Goal: Task Accomplishment & Management: Complete application form

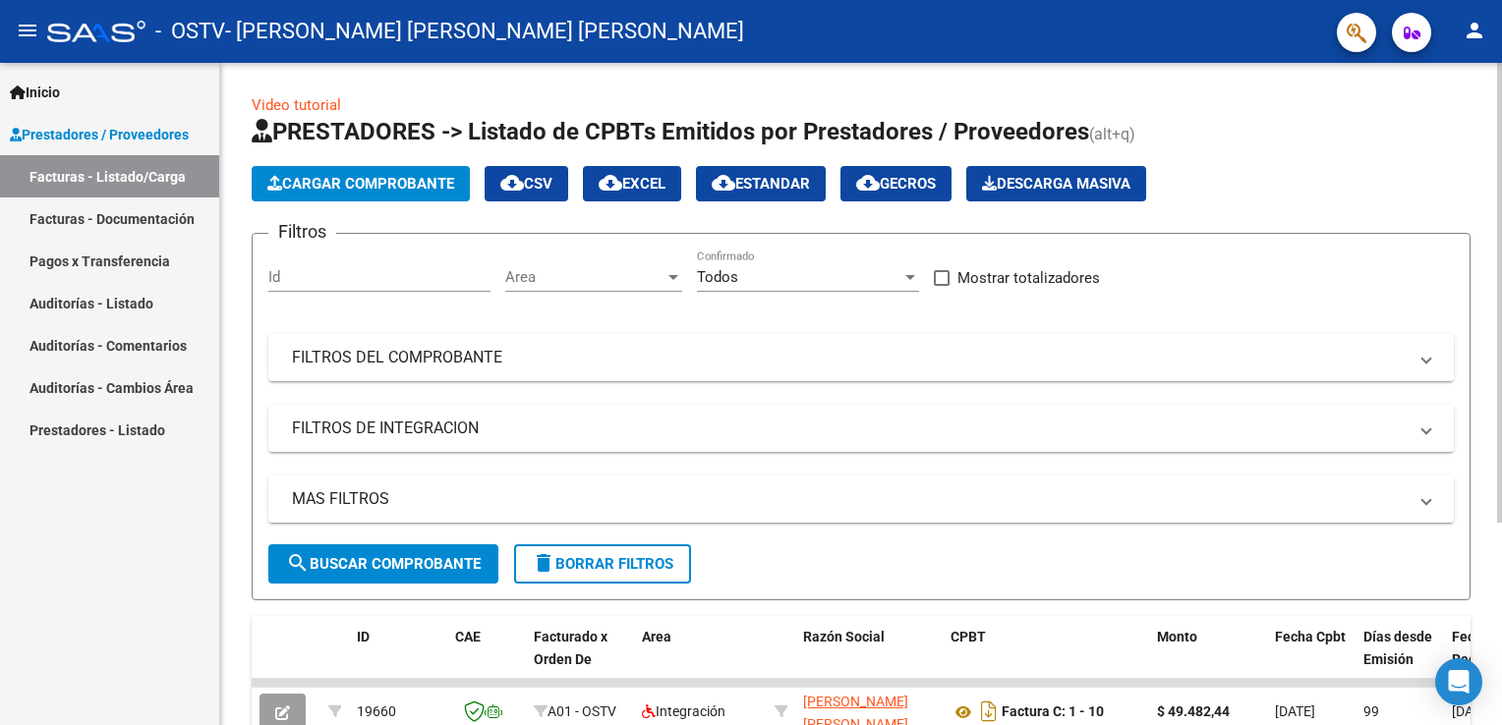
scroll to position [290, 0]
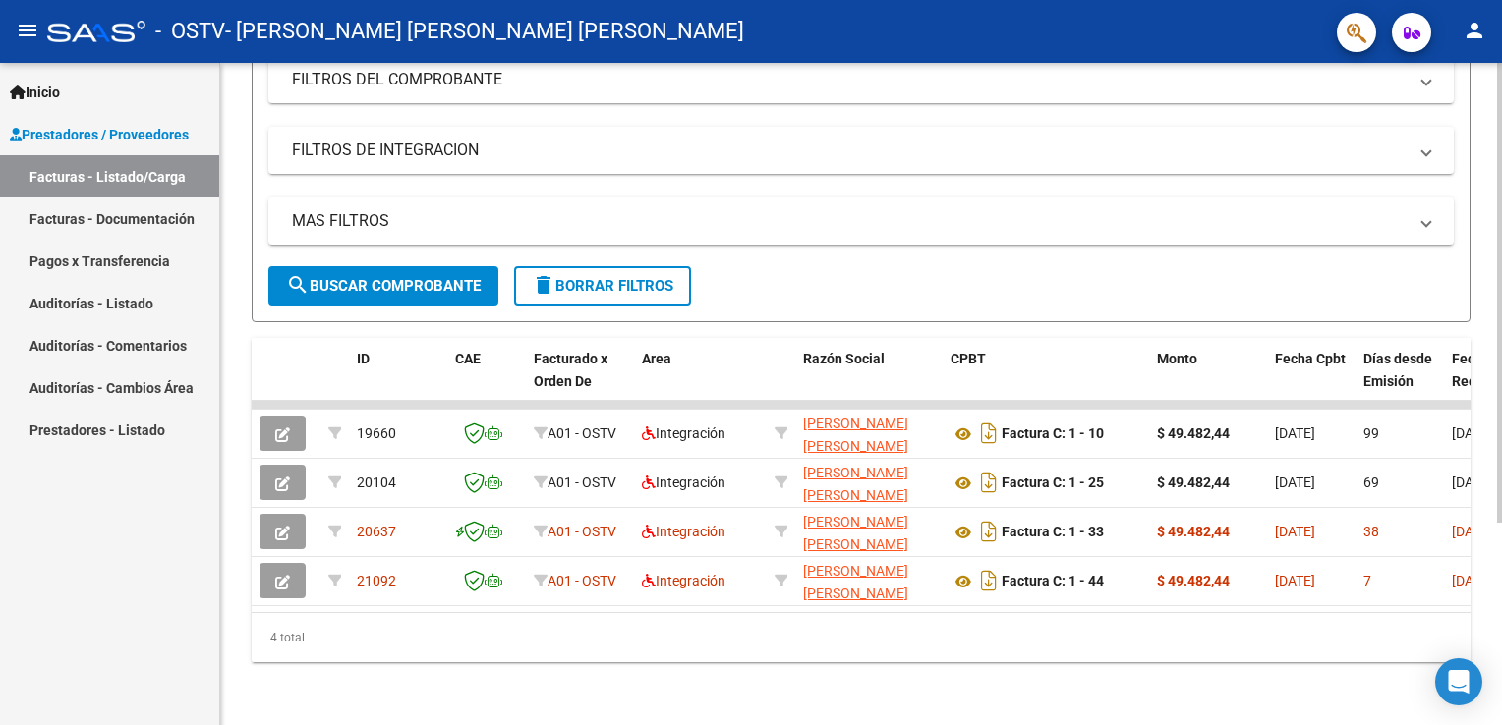
click at [1501, 671] on html "menu - OSTV - [PERSON_NAME] [PERSON_NAME] [PERSON_NAME] person Inicio Instructi…" at bounding box center [751, 362] width 1502 height 725
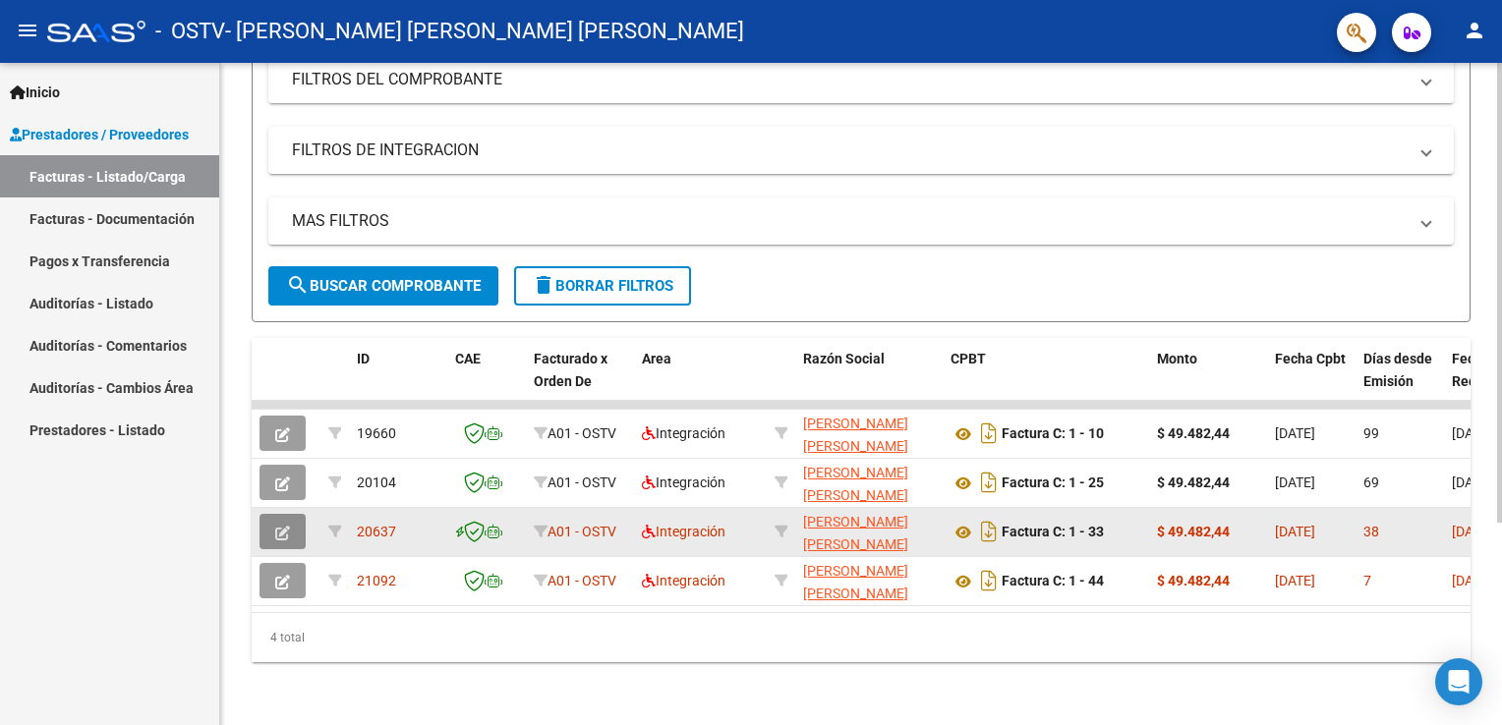
click at [287, 526] on icon "button" at bounding box center [282, 533] width 15 height 15
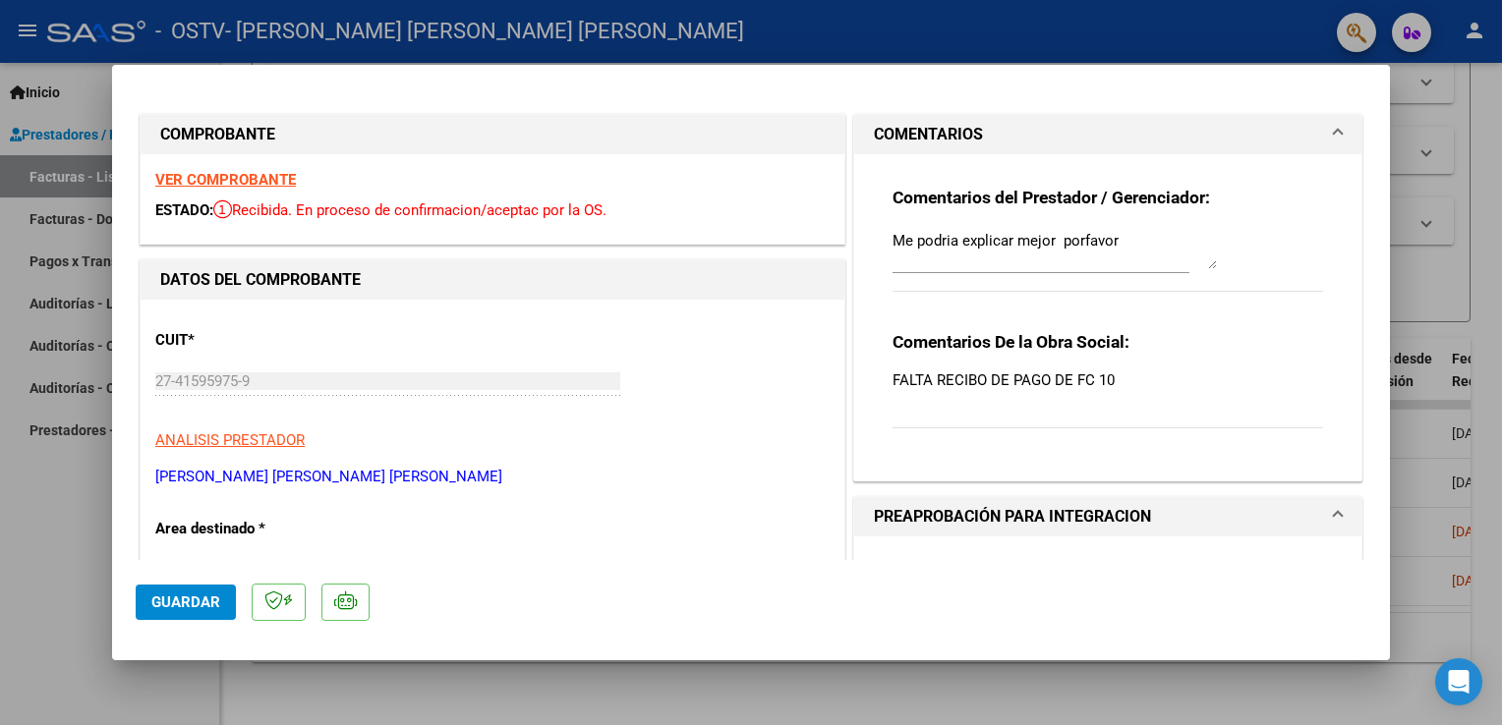
click at [1394, 390] on div at bounding box center [751, 362] width 1502 height 725
type input "$ 0,00"
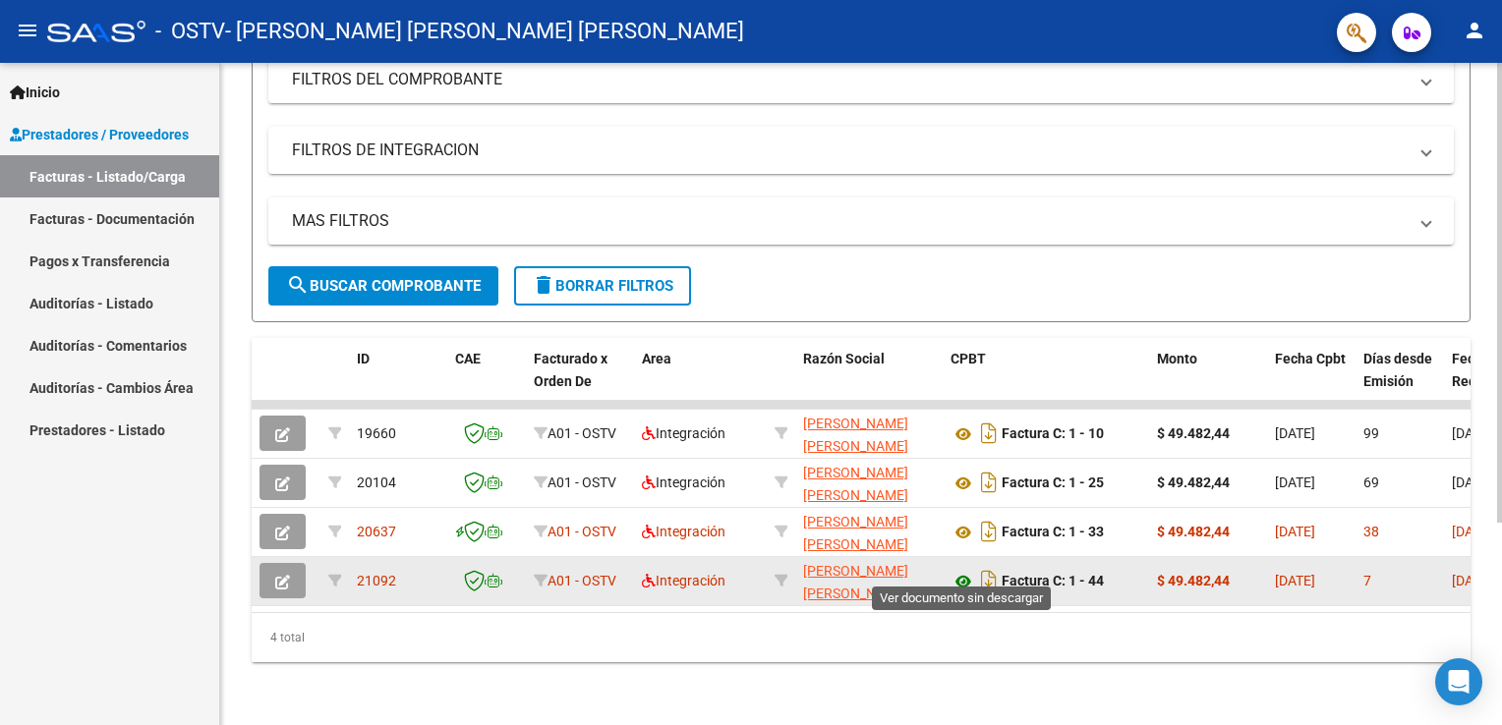
click at [963, 571] on icon at bounding box center [963, 582] width 26 height 24
click at [264, 568] on button "button" at bounding box center [282, 580] width 46 height 35
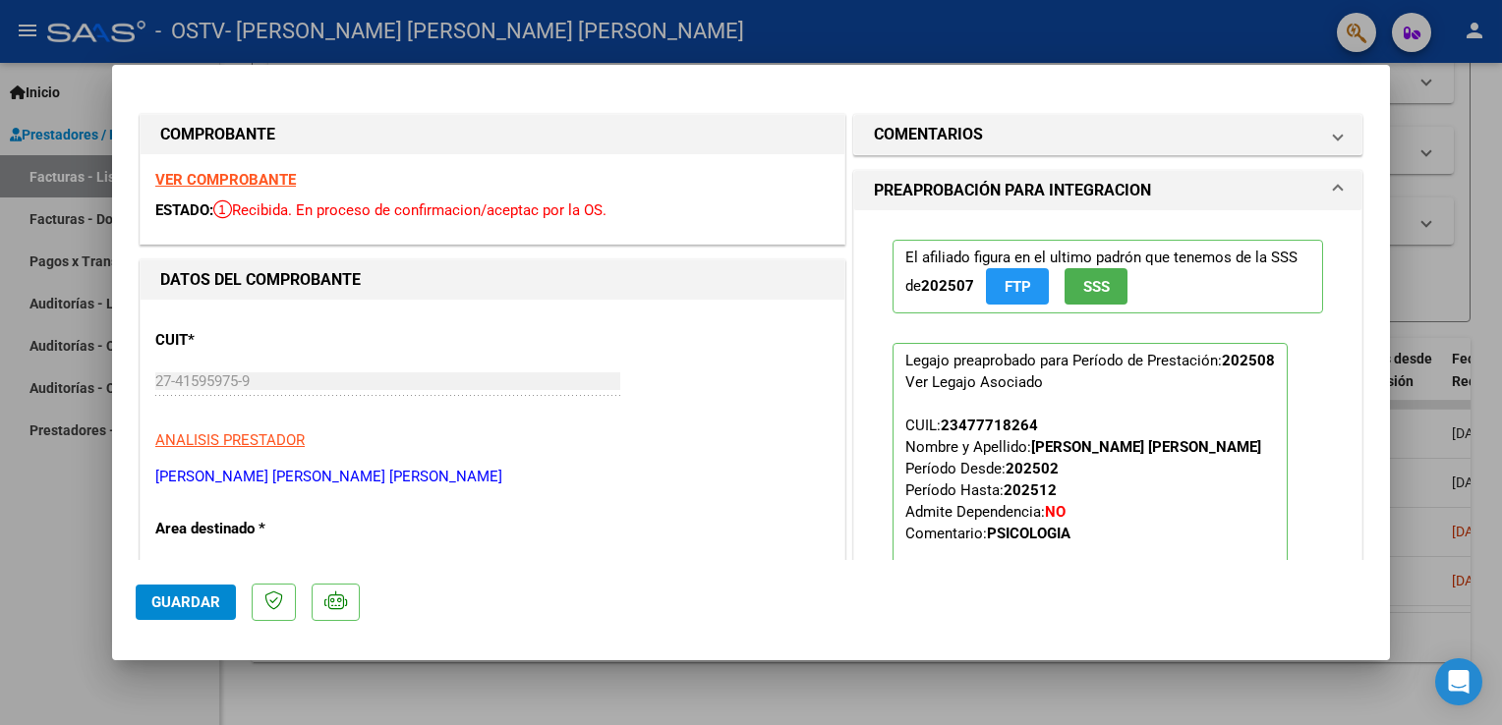
click at [1392, 379] on div at bounding box center [751, 362] width 1502 height 725
type input "$ 0,00"
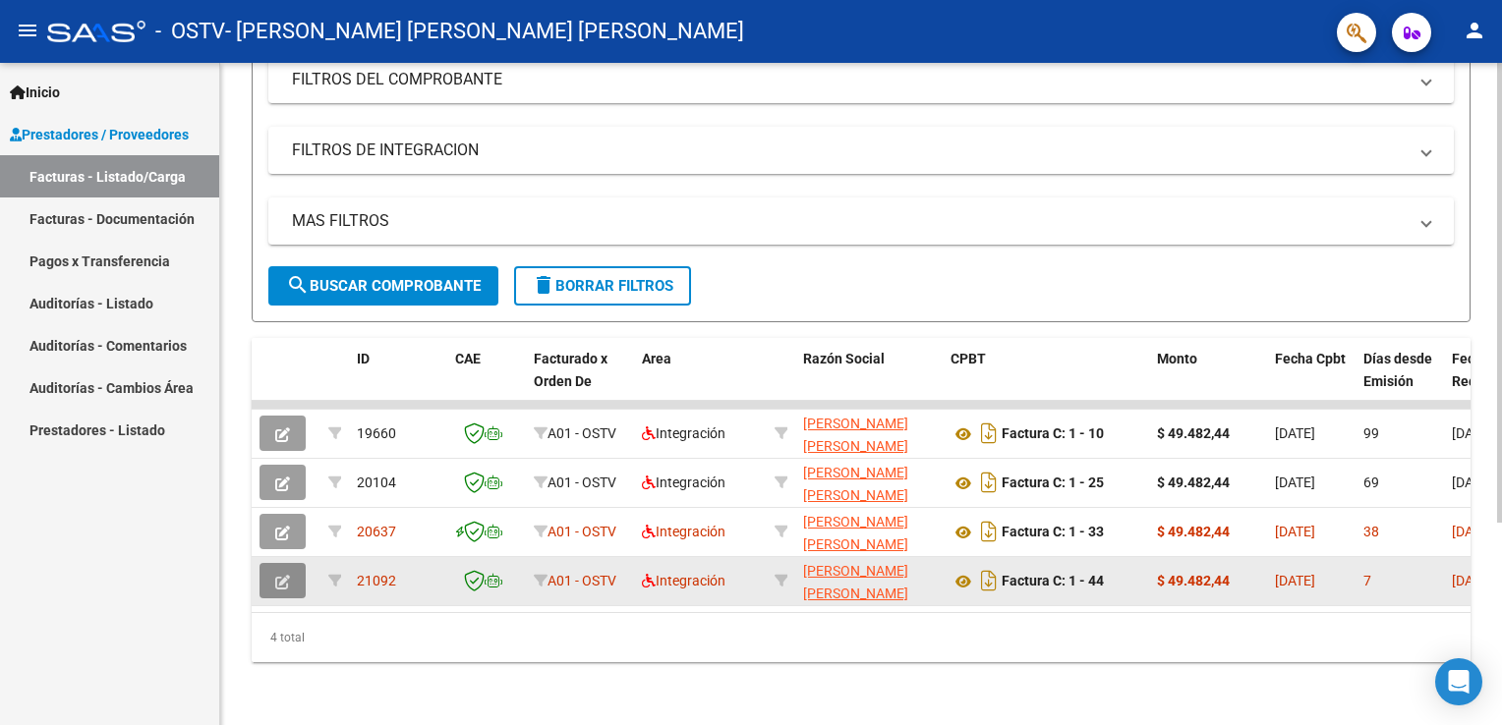
click at [285, 563] on button "button" at bounding box center [282, 580] width 46 height 35
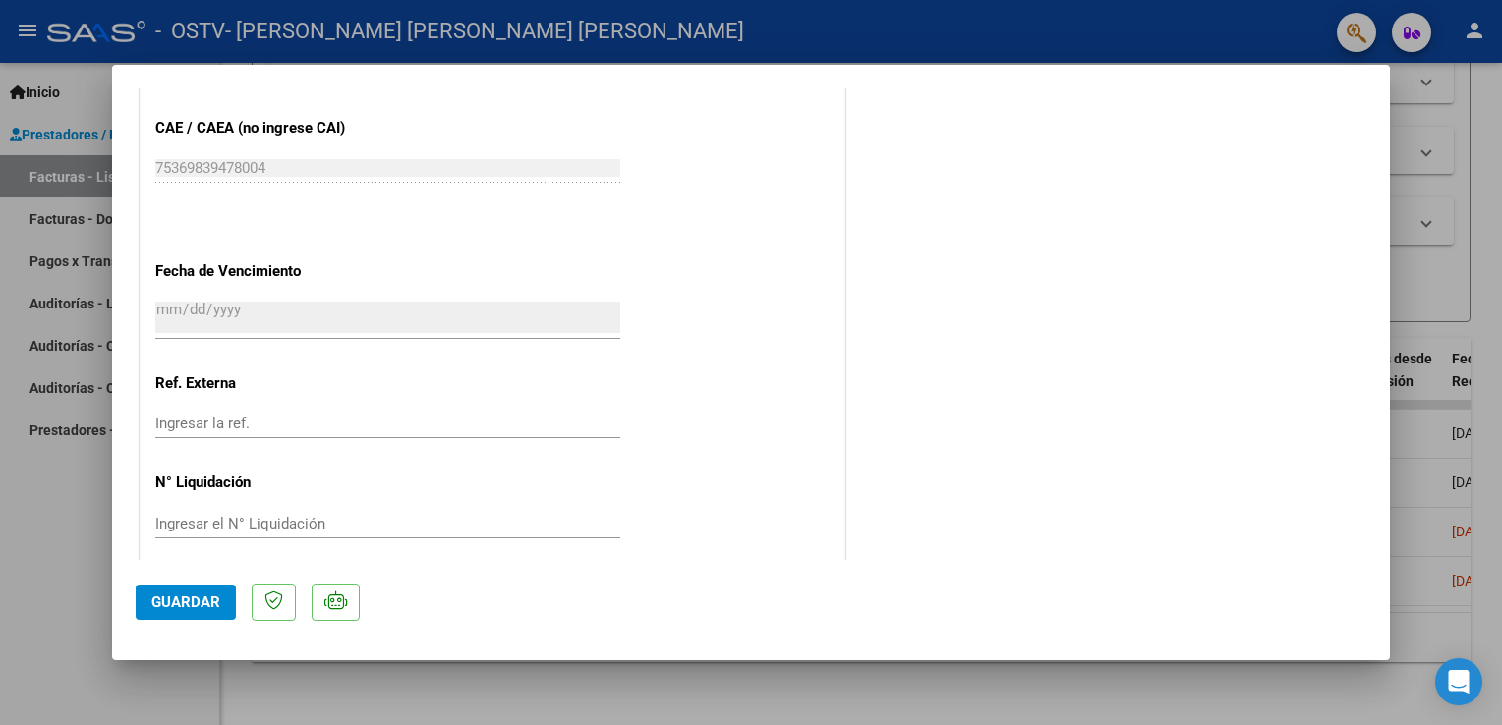
scroll to position [1213, 0]
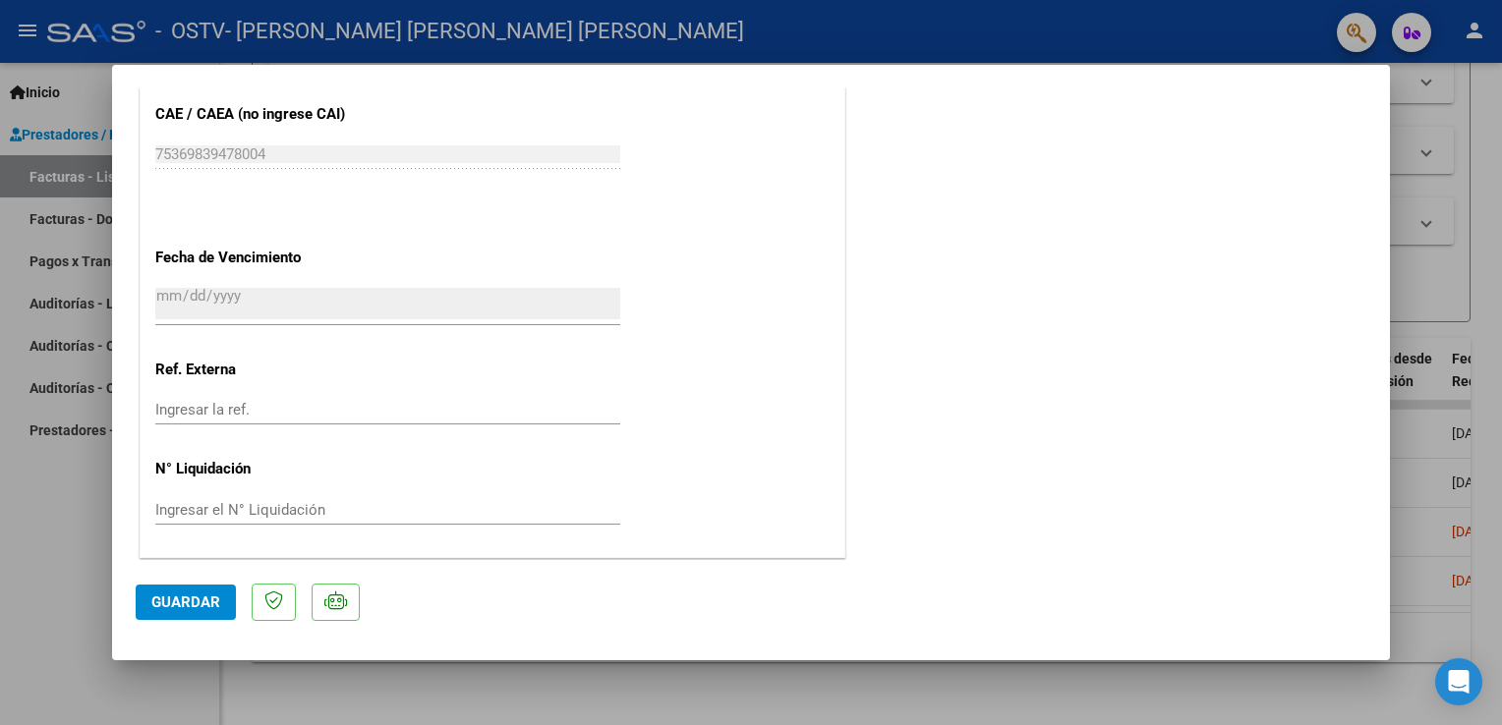
click at [1101, 675] on div at bounding box center [751, 362] width 1502 height 725
type input "$ 0,00"
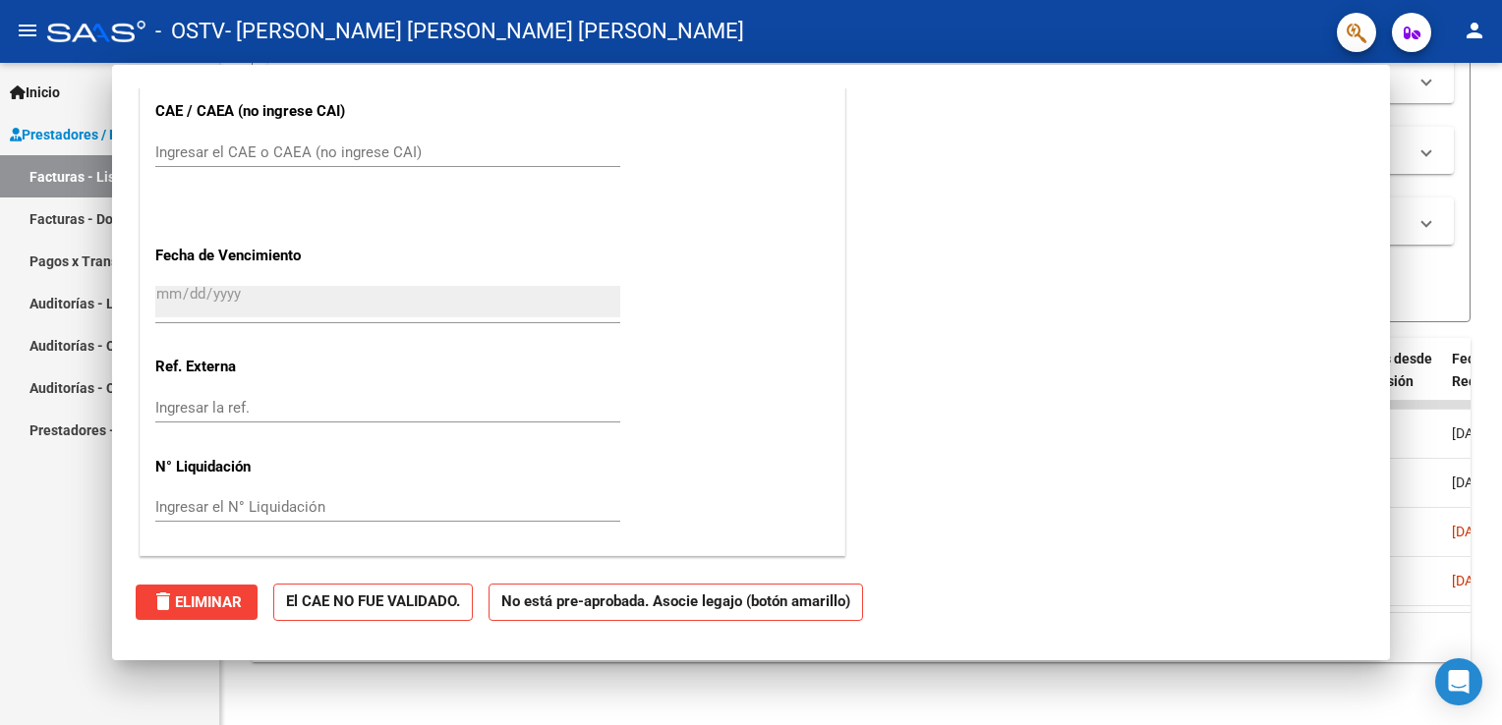
scroll to position [1147, 0]
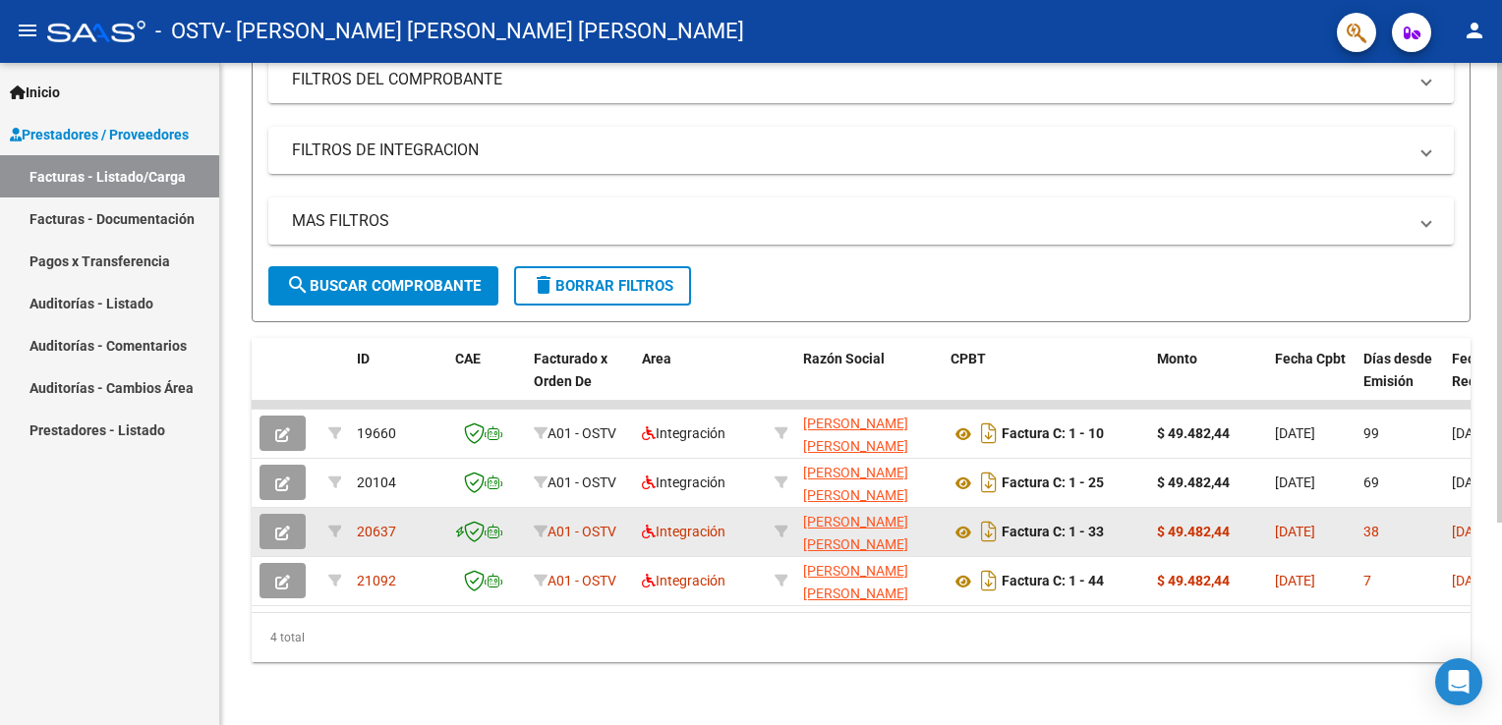
click at [290, 518] on button "button" at bounding box center [282, 531] width 46 height 35
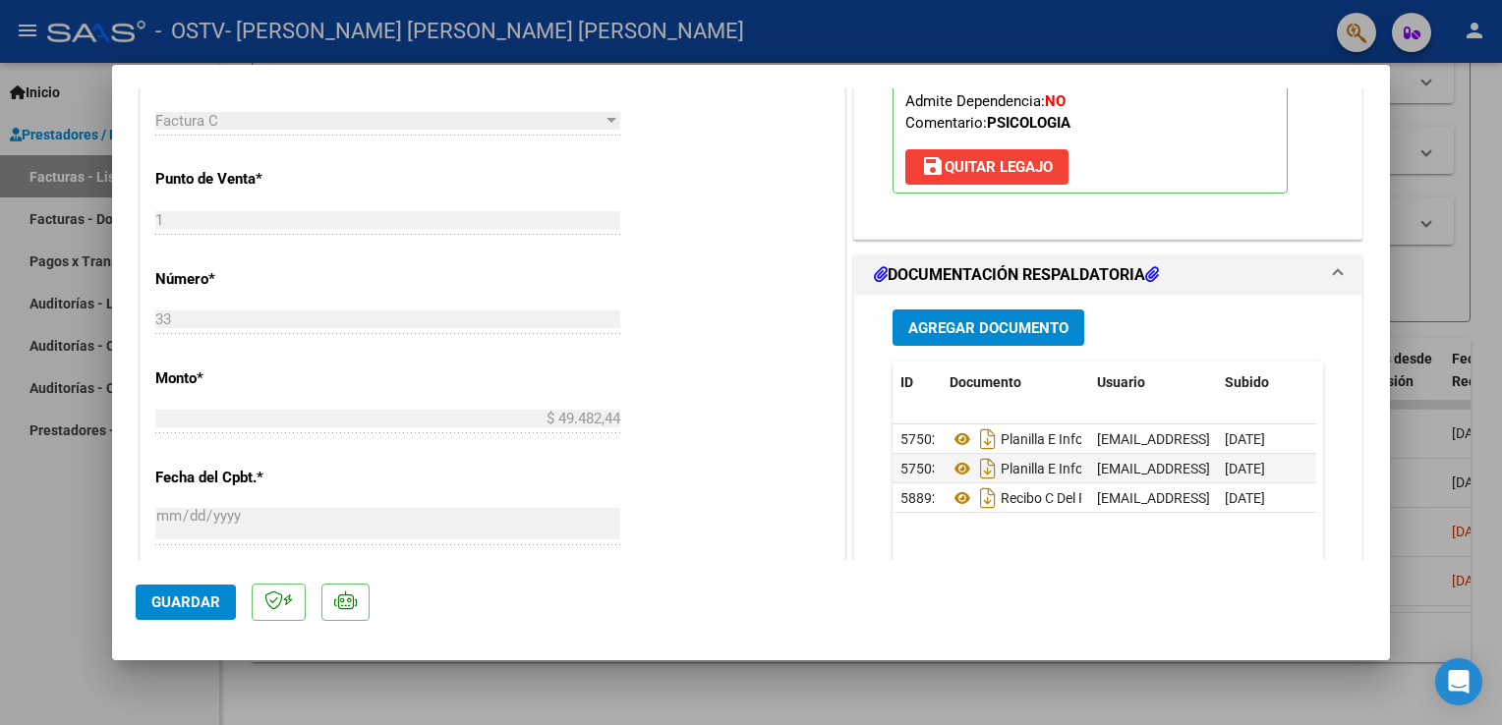
scroll to position [743, 0]
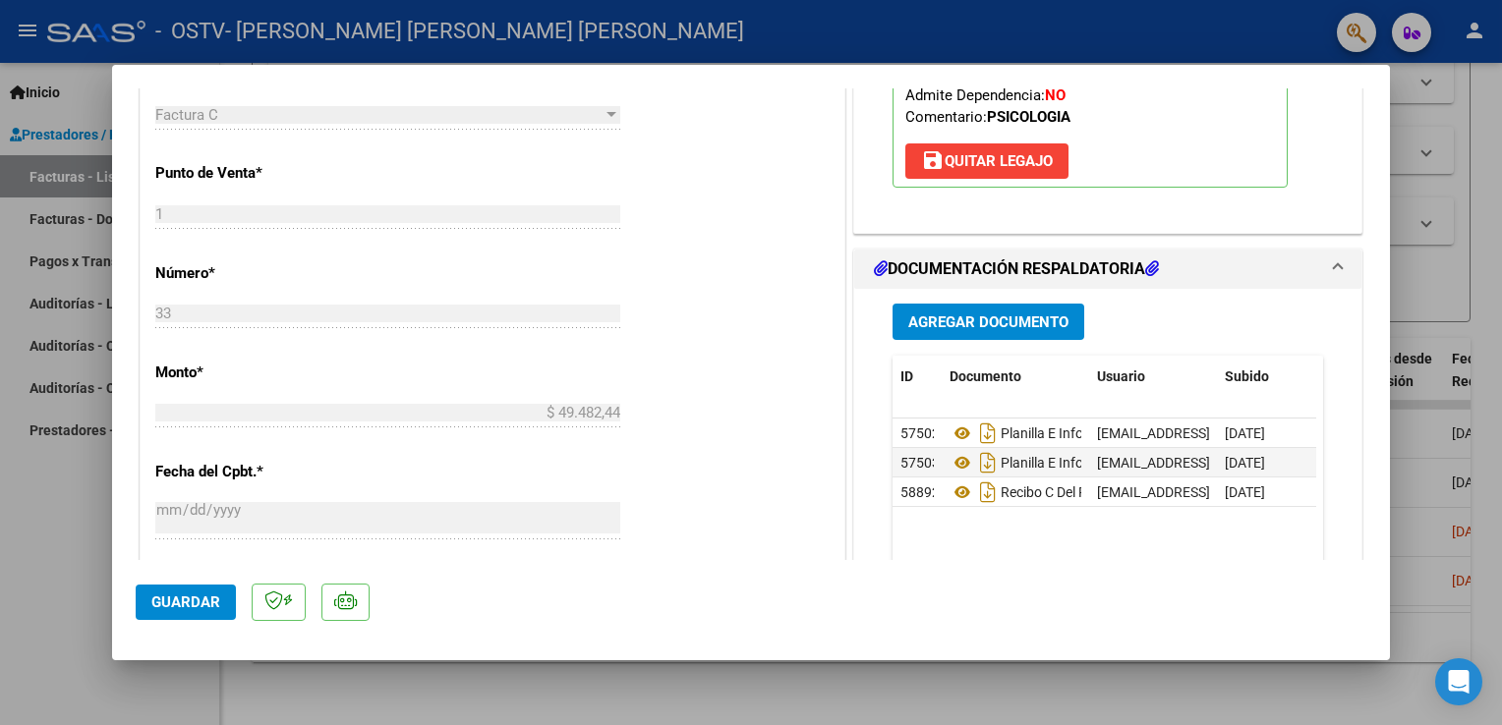
click at [1475, 328] on div at bounding box center [751, 362] width 1502 height 725
type input "$ 0,00"
